Goal: Transaction & Acquisition: Purchase product/service

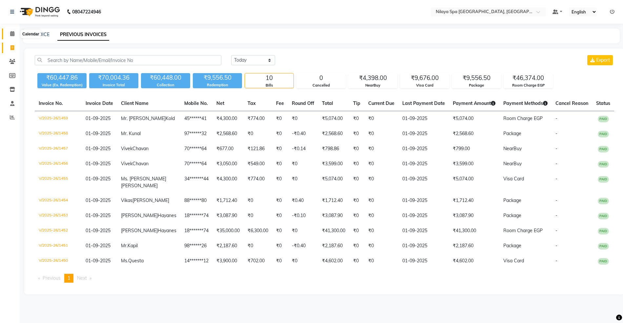
click at [9, 31] on span at bounding box center [12, 34] width 11 height 8
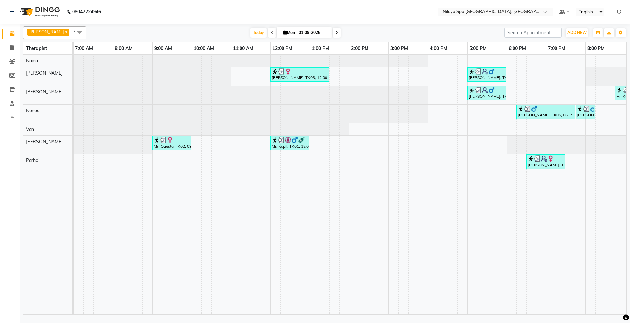
scroll to position [0, 116]
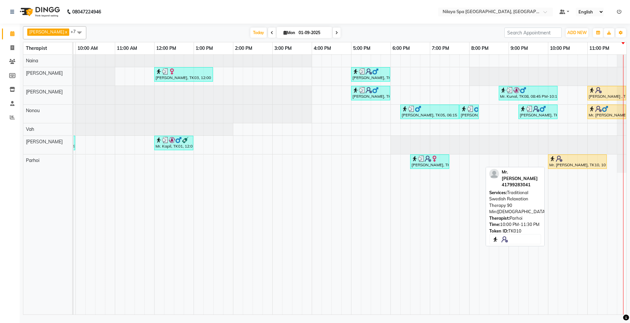
click at [564, 163] on div "Mr. [PERSON_NAME], TK10, 10:00 PM-11:30 PM, Traditional Swedish Relaxation Ther…" at bounding box center [577, 162] width 57 height 12
select select "1"
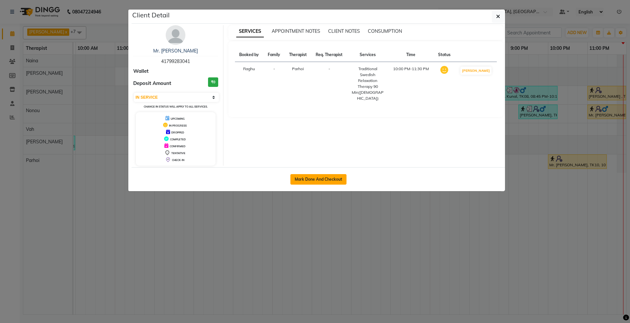
click at [306, 180] on button "Mark Done And Checkout" at bounding box center [318, 179] width 56 height 10
select select "service"
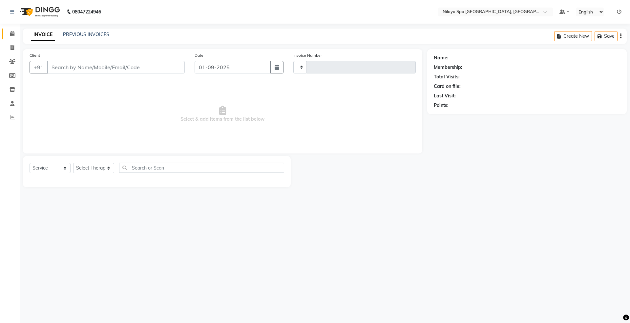
type input "1460"
select select "3"
select select "7950"
type input "41*******41"
select select "86194"
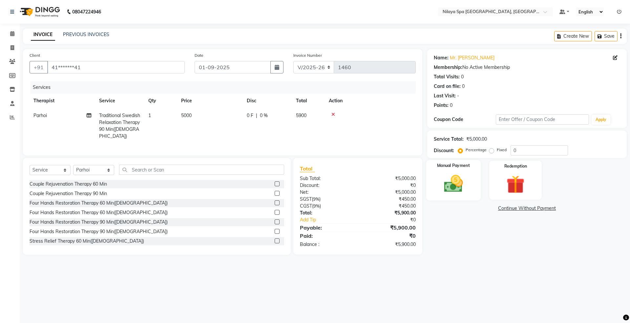
click at [453, 179] on img at bounding box center [453, 184] width 31 height 22
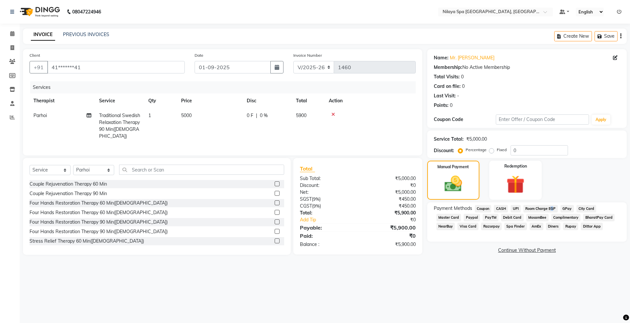
drag, startPoint x: 550, startPoint y: 207, endPoint x: 551, endPoint y: 211, distance: 4.1
click at [550, 207] on span "Room Charge EGP" at bounding box center [540, 209] width 34 height 8
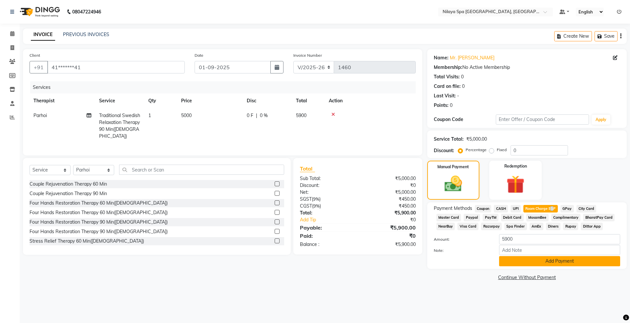
click at [566, 266] on button "Add Payment" at bounding box center [559, 261] width 121 height 10
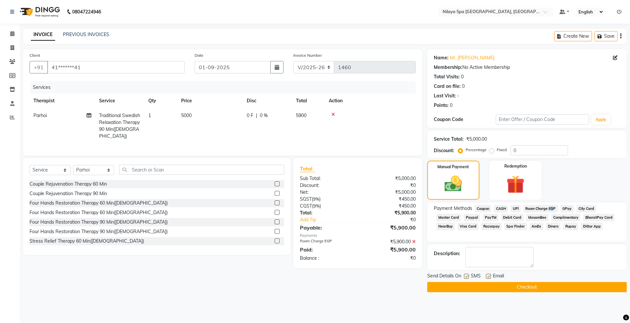
click at [546, 286] on button "Checkout" at bounding box center [526, 287] width 199 height 10
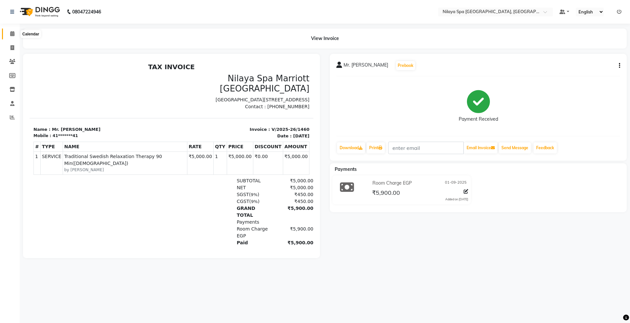
click at [10, 35] on icon at bounding box center [12, 33] width 4 height 5
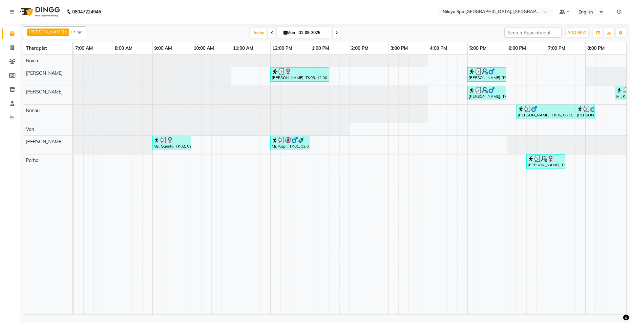
scroll to position [0, 116]
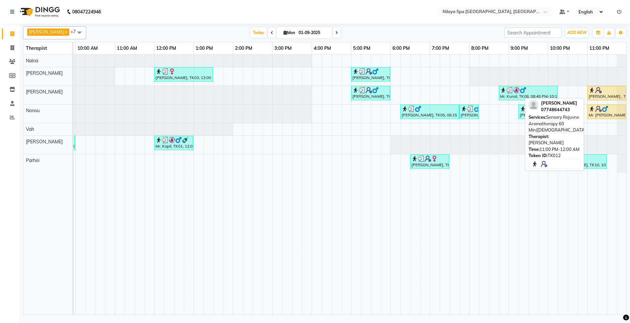
click at [596, 95] on div "[PERSON_NAME] , TK12, 11:00 PM-12:00 AM, Sensory Rejuvne Aromatherapy 60 Min([D…" at bounding box center [606, 93] width 37 height 12
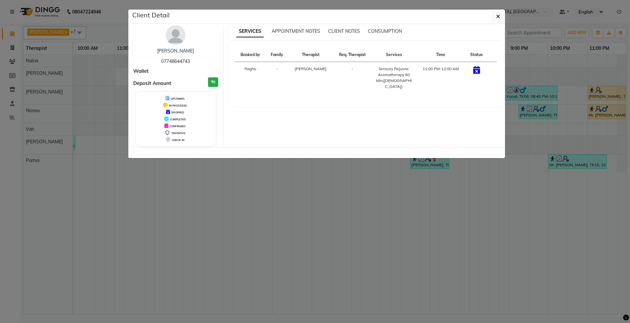
click at [476, 70] on icon at bounding box center [476, 70] width 7 height 8
click at [614, 108] on ngb-modal-window "Client Detail [PERSON_NAME] 07748644743 Wallet Deposit Amount ₹0 UPCOMING IN PR…" at bounding box center [315, 161] width 630 height 323
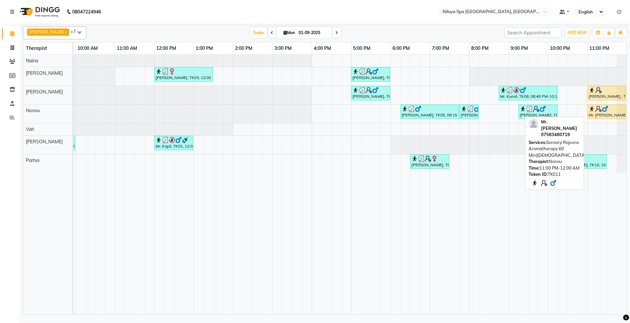
click at [605, 112] on img at bounding box center [605, 109] width 7 height 7
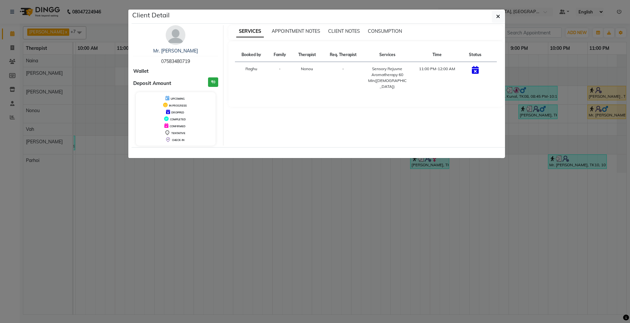
click at [343, 77] on td "-" at bounding box center [342, 78] width 41 height 32
click at [499, 19] on icon "button" at bounding box center [498, 16] width 4 height 5
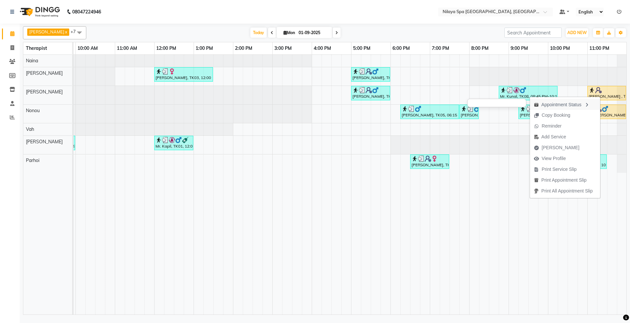
click at [568, 105] on div "Appointment Status" at bounding box center [565, 104] width 70 height 11
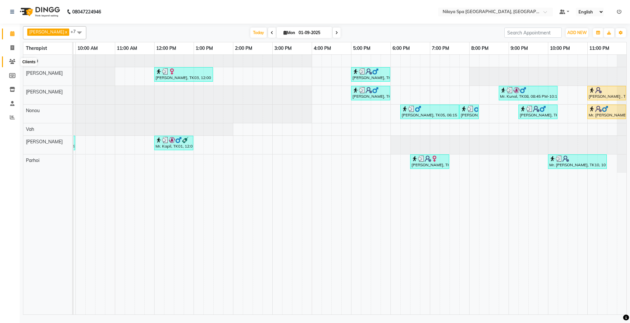
click at [7, 61] on span at bounding box center [12, 62] width 11 height 8
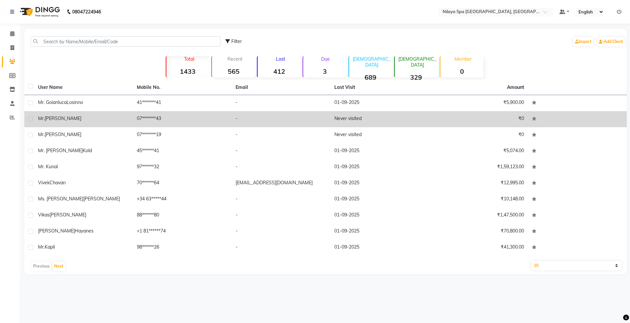
click at [73, 117] on div "[PERSON_NAME]" at bounding box center [83, 118] width 91 height 7
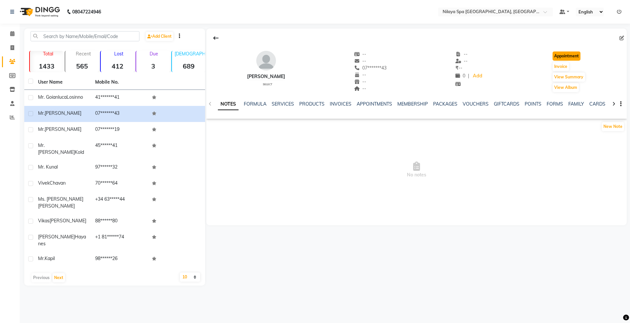
click at [564, 58] on button "Appointment" at bounding box center [566, 56] width 28 height 9
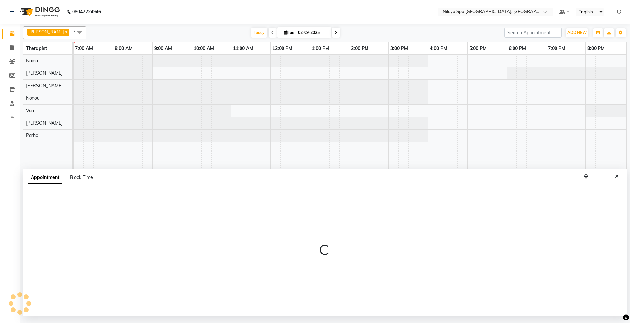
select select "480"
select select "tentative"
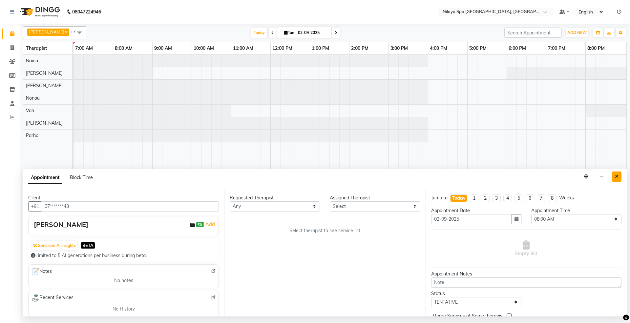
click at [615, 177] on icon "Close" at bounding box center [617, 176] width 4 height 5
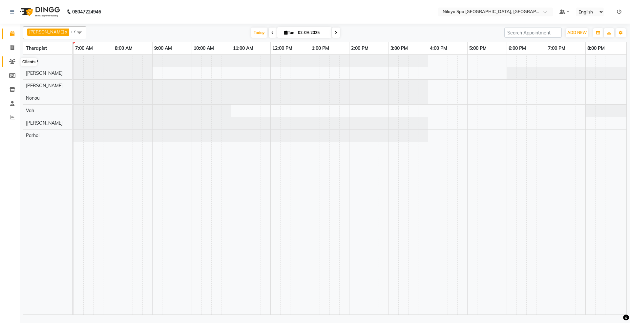
click at [7, 62] on span at bounding box center [12, 62] width 11 height 8
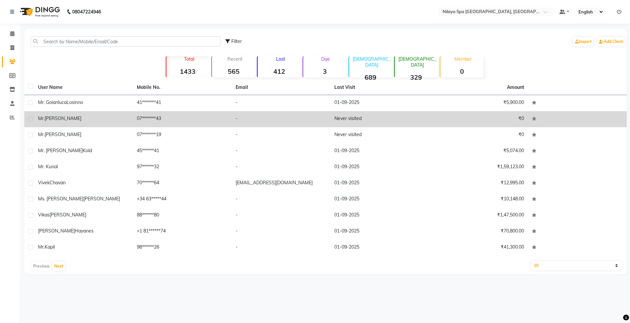
click at [71, 121] on div "[PERSON_NAME]" at bounding box center [83, 118] width 91 height 7
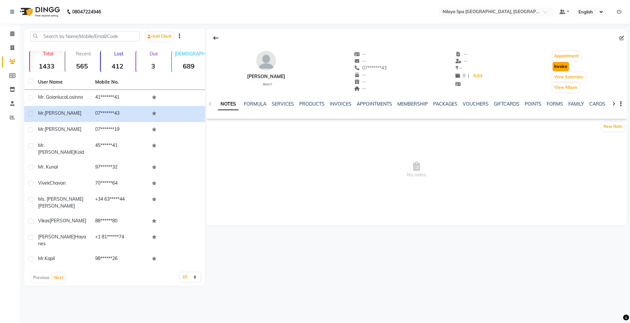
click at [553, 66] on button "Invoice" at bounding box center [560, 66] width 16 height 9
select select "7950"
select select "service"
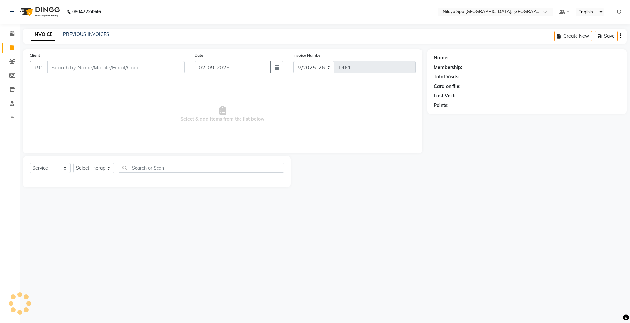
type input "07*******43"
click at [276, 65] on icon "button" at bounding box center [277, 67] width 5 height 5
select select "9"
select select "2025"
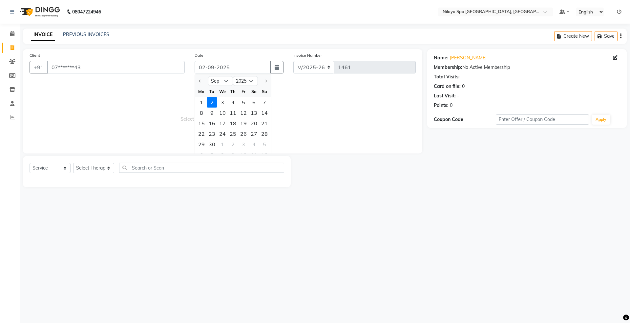
click at [202, 99] on div "1" at bounding box center [201, 102] width 10 height 10
type input "01-09-2025"
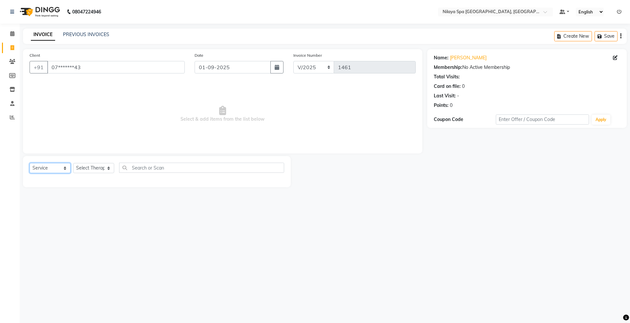
click at [59, 169] on select "Select Service Product Membership Package Voucher Prepaid Gift Card" at bounding box center [50, 168] width 41 height 10
click at [85, 167] on select "Select Therapist [PERSON_NAME] [PERSON_NAME] Manager [PERSON_NAME] Parhoi [PERS…" at bounding box center [93, 168] width 41 height 10
select select "71646"
click at [73, 163] on select "Select Therapist [PERSON_NAME] [PERSON_NAME] Manager [PERSON_NAME] Parhoi [PERS…" at bounding box center [93, 168] width 41 height 10
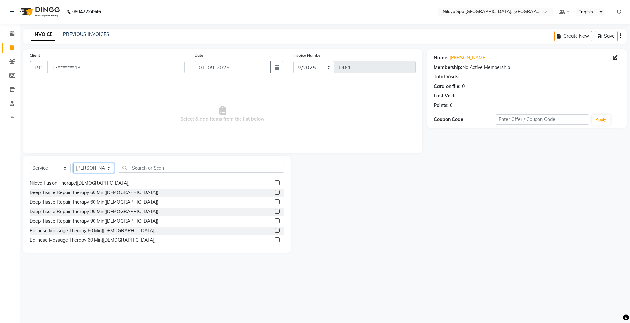
scroll to position [175, 0]
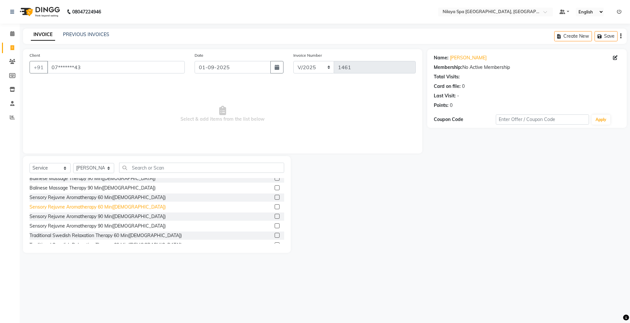
click at [91, 207] on div "Sensory Rejuvne Aromatherapy 60 Min([DEMOGRAPHIC_DATA])" at bounding box center [98, 207] width 136 height 7
checkbox input "false"
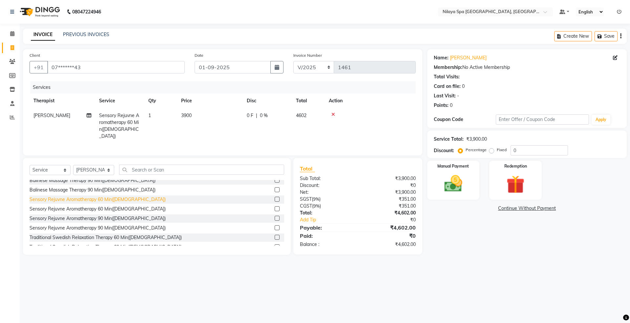
click at [98, 197] on div "Sensory Rejuvne Aromatherapy 60 Min([DEMOGRAPHIC_DATA])" at bounding box center [98, 199] width 136 height 7
checkbox input "false"
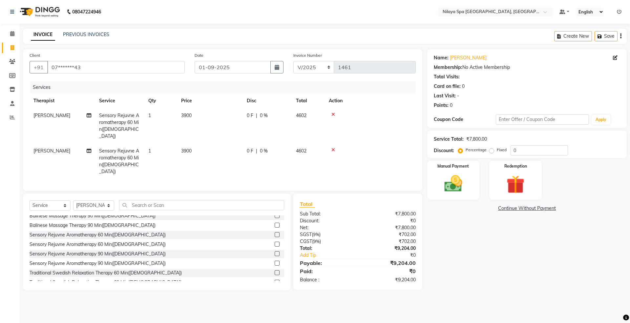
click at [334, 113] on icon at bounding box center [333, 114] width 4 height 5
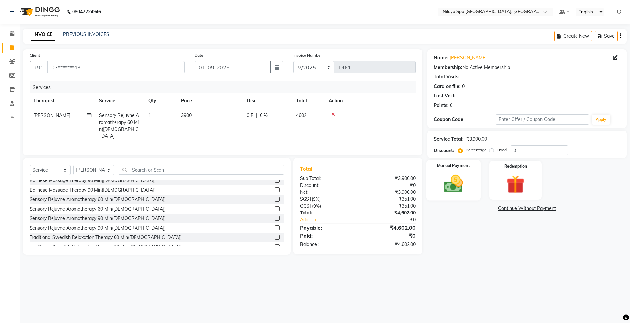
click at [465, 176] on img at bounding box center [453, 184] width 31 height 22
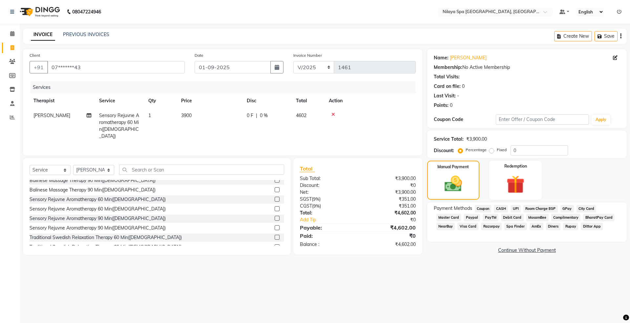
click at [542, 209] on span "Room Charge EGP" at bounding box center [540, 209] width 34 height 8
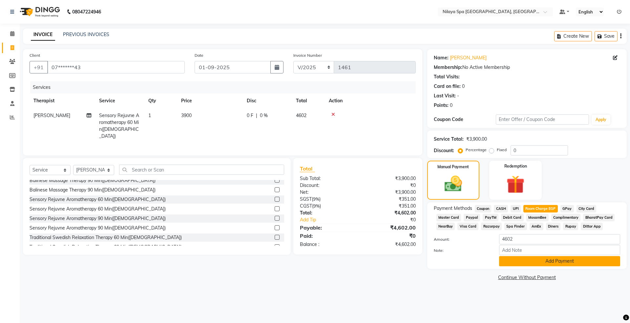
click at [556, 263] on button "Add Payment" at bounding box center [559, 261] width 121 height 10
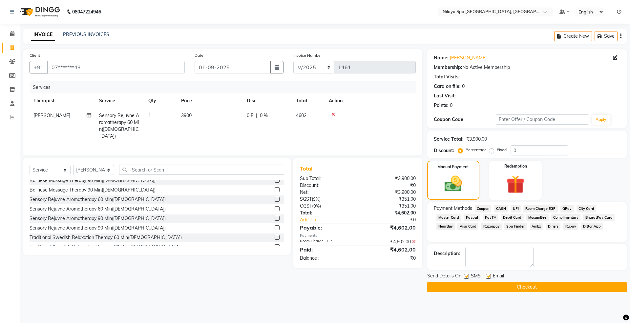
click at [509, 285] on button "Checkout" at bounding box center [526, 287] width 199 height 10
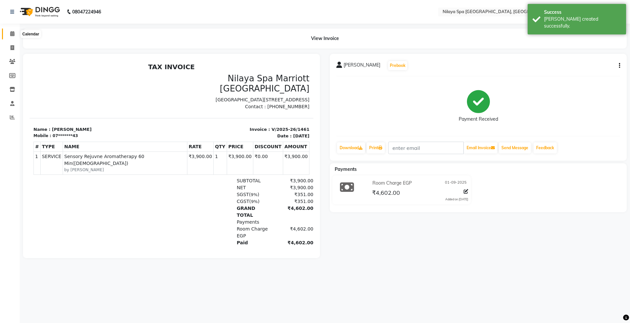
click at [10, 36] on icon at bounding box center [12, 33] width 4 height 5
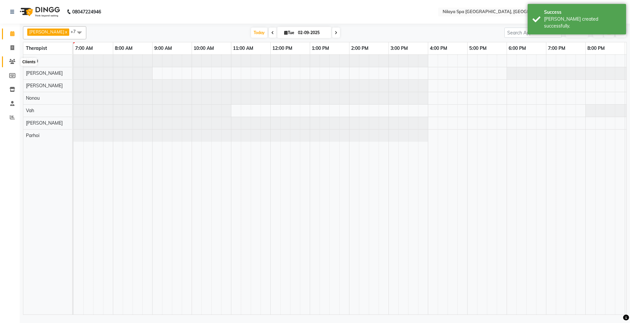
click at [12, 61] on icon at bounding box center [12, 61] width 6 height 5
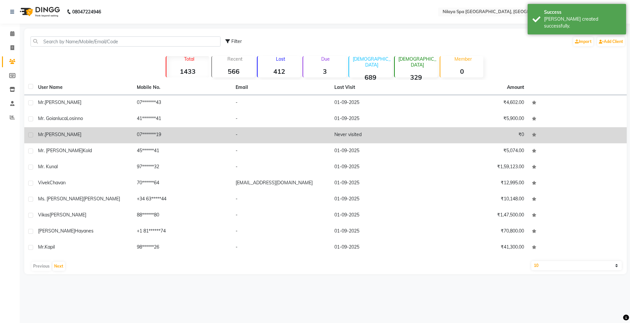
click at [63, 135] on span "[PERSON_NAME]" at bounding box center [63, 135] width 37 height 6
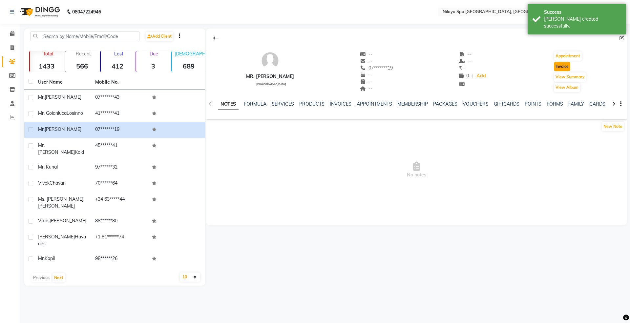
click at [560, 66] on button "Invoice" at bounding box center [562, 66] width 16 height 9
select select "service"
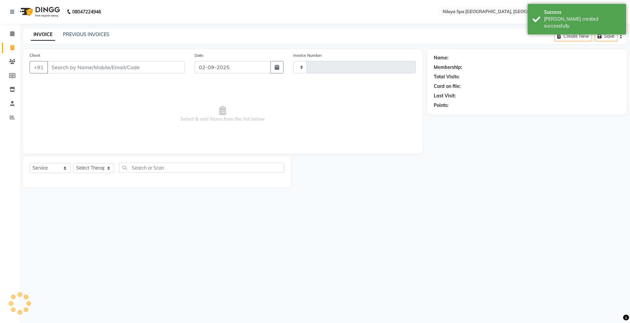
type input "1462"
select select "7950"
type input "07*******19"
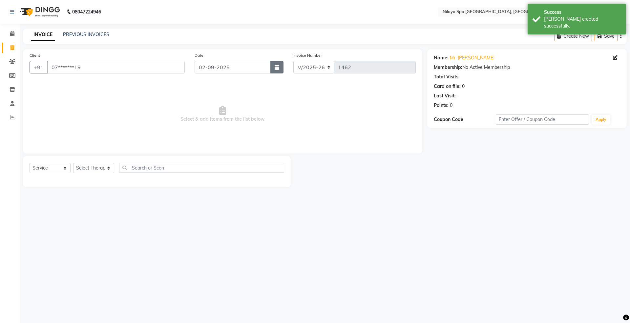
click at [274, 70] on button "button" at bounding box center [276, 67] width 13 height 12
select select "9"
select select "2025"
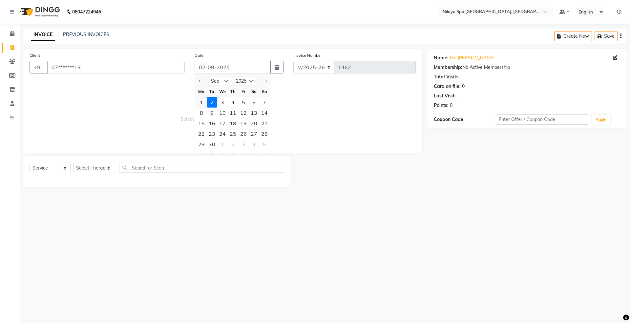
click at [199, 103] on div "1" at bounding box center [201, 102] width 10 height 10
type input "01-09-2025"
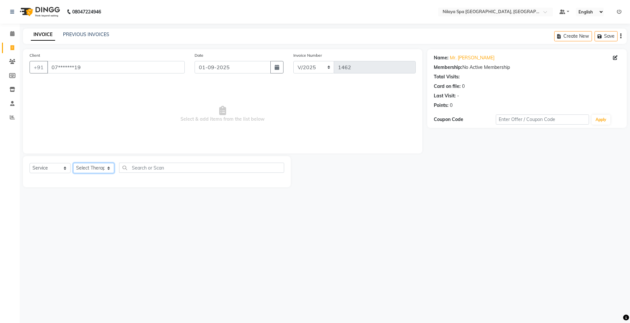
click at [91, 168] on select "Select Therapist [PERSON_NAME] [PERSON_NAME] Manager [PERSON_NAME] Parhoi [PERS…" at bounding box center [93, 168] width 41 height 10
select select "71647"
click at [73, 163] on select "Select Therapist [PERSON_NAME] [PERSON_NAME] Manager [PERSON_NAME] Parhoi [PERS…" at bounding box center [93, 168] width 41 height 10
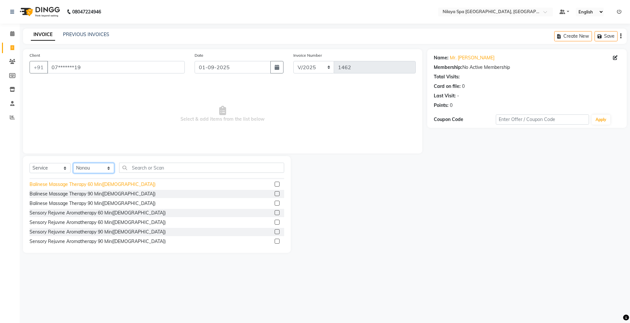
scroll to position [175, 0]
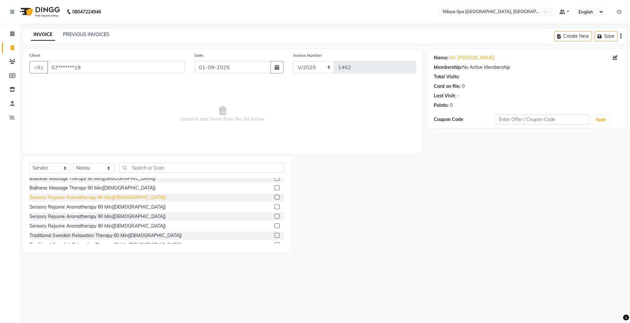
click at [97, 197] on div "Sensory Rejuvne Aromatherapy 60 Min([DEMOGRAPHIC_DATA])" at bounding box center [98, 197] width 136 height 7
checkbox input "false"
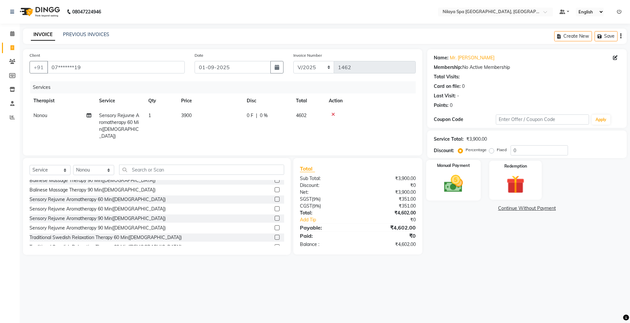
click at [459, 180] on img at bounding box center [453, 184] width 31 height 22
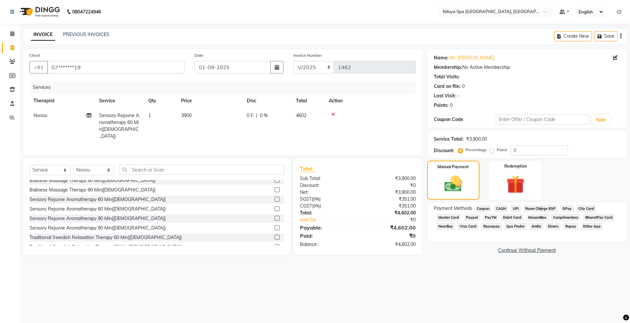
click at [539, 208] on span "Room Charge EGP" at bounding box center [540, 209] width 34 height 8
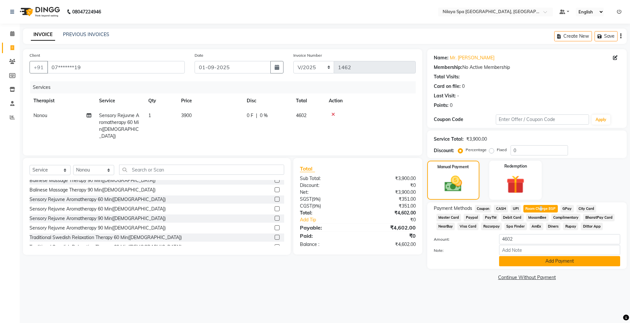
click at [554, 263] on button "Add Payment" at bounding box center [559, 261] width 121 height 10
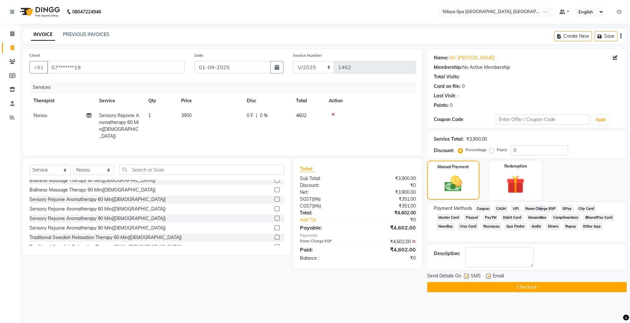
click at [528, 285] on button "Checkout" at bounding box center [526, 287] width 199 height 10
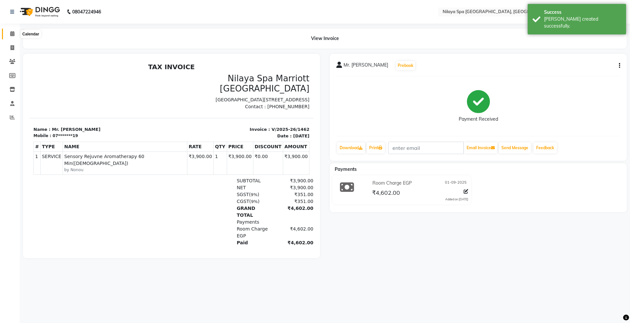
click at [10, 33] on icon at bounding box center [12, 33] width 4 height 5
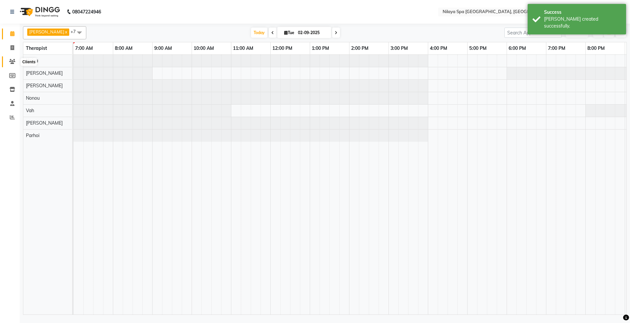
click at [13, 61] on icon at bounding box center [12, 61] width 6 height 5
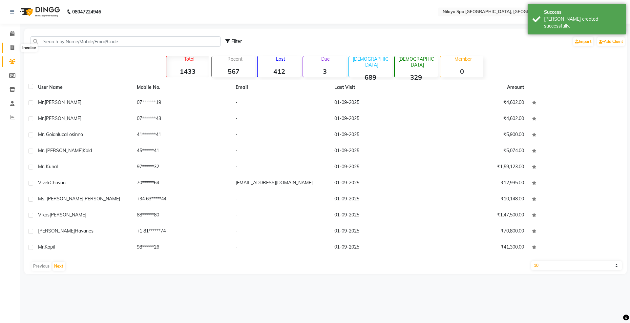
click at [11, 49] on icon at bounding box center [12, 47] width 4 height 5
select select "7950"
select select "service"
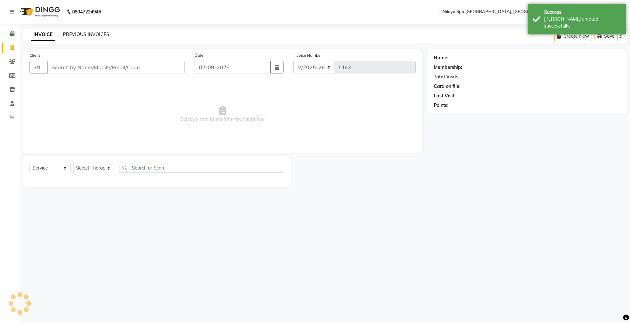
click at [81, 33] on link "PREVIOUS INVOICES" at bounding box center [86, 34] width 46 height 6
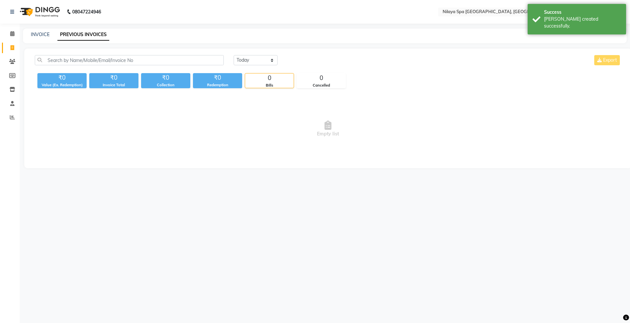
click at [250, 54] on div "[DATE] [DATE] Custom Range Export ₹0 Value (Ex. Redemption) ₹0 Invoice Total ₹0…" at bounding box center [327, 109] width 607 height 120
click at [251, 62] on select "[DATE] [DATE] Custom Range" at bounding box center [256, 60] width 44 height 10
select select "[DATE]"
click at [234, 55] on select "[DATE] [DATE] Custom Range" at bounding box center [256, 60] width 44 height 10
